Goal: Information Seeking & Learning: Learn about a topic

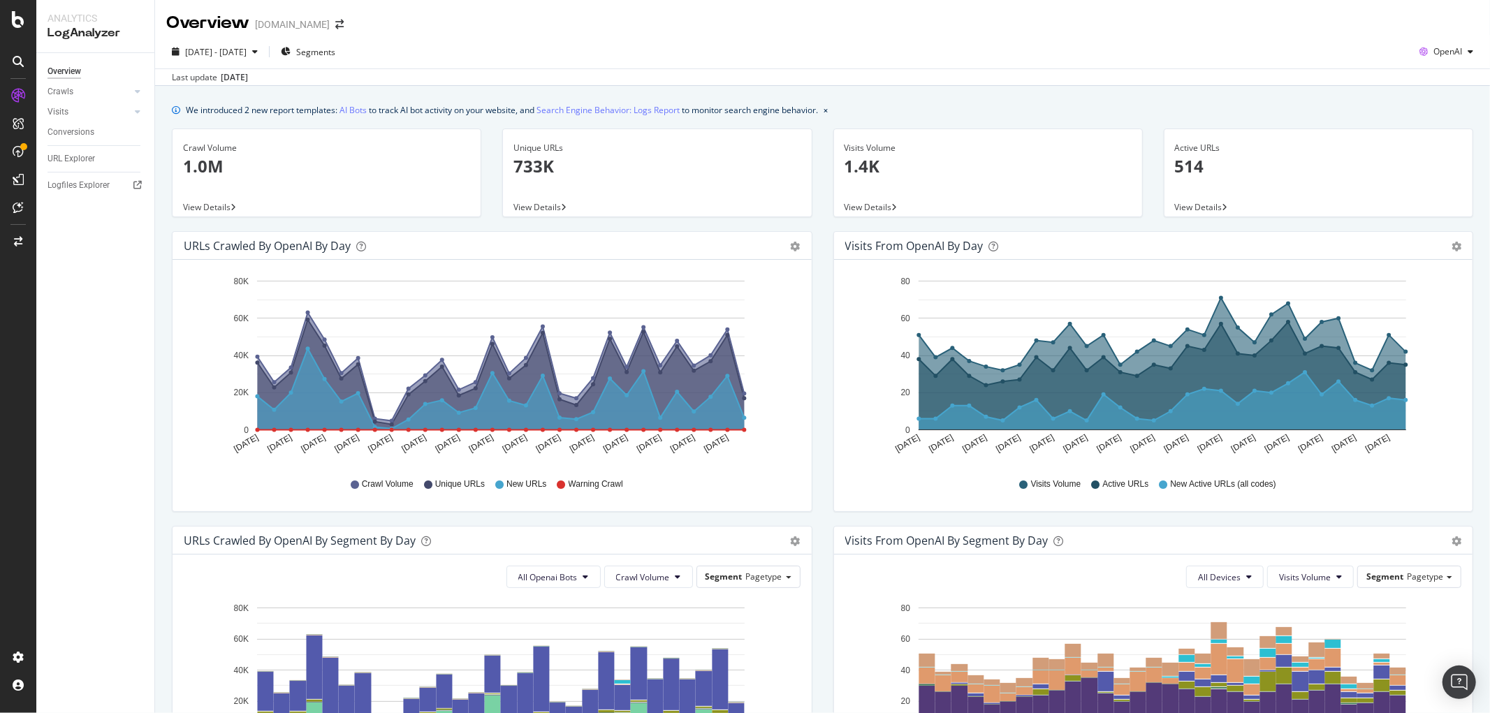
click at [925, 101] on div "We introduced 2 new report templates: AI Bots to track AI bot activity on your …" at bounding box center [822, 625] width 1335 height 1078
